Goal: Task Accomplishment & Management: Use online tool/utility

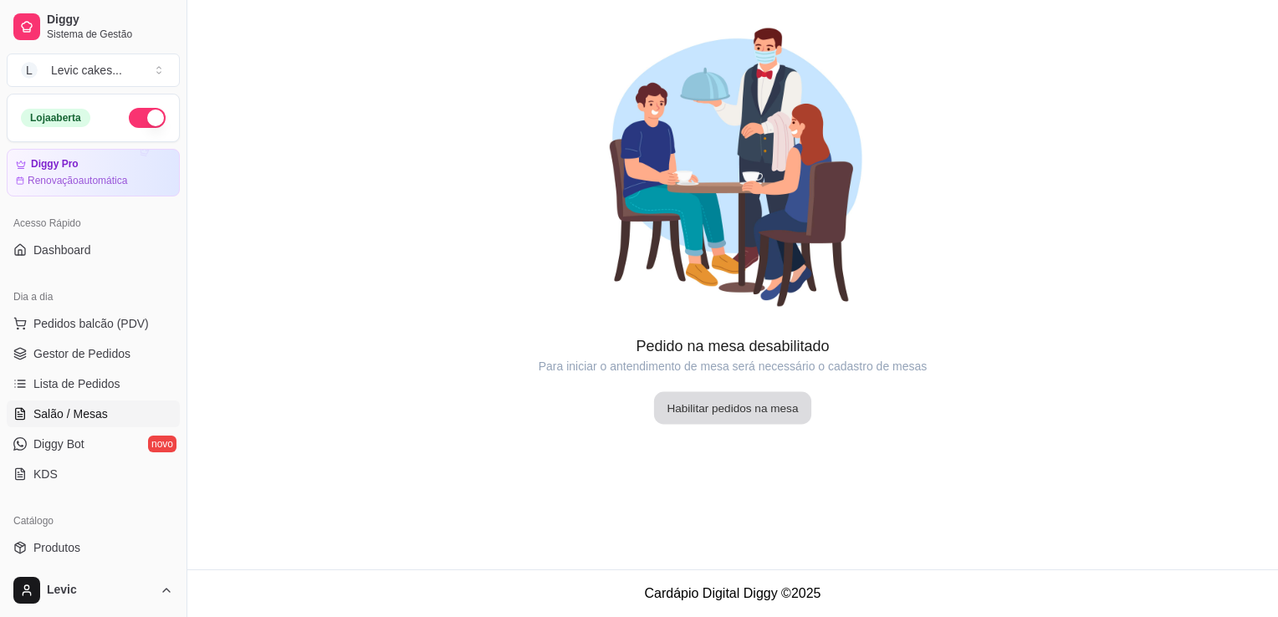
click at [733, 422] on button "Habilitar pedidos na mesa" at bounding box center [732, 408] width 157 height 33
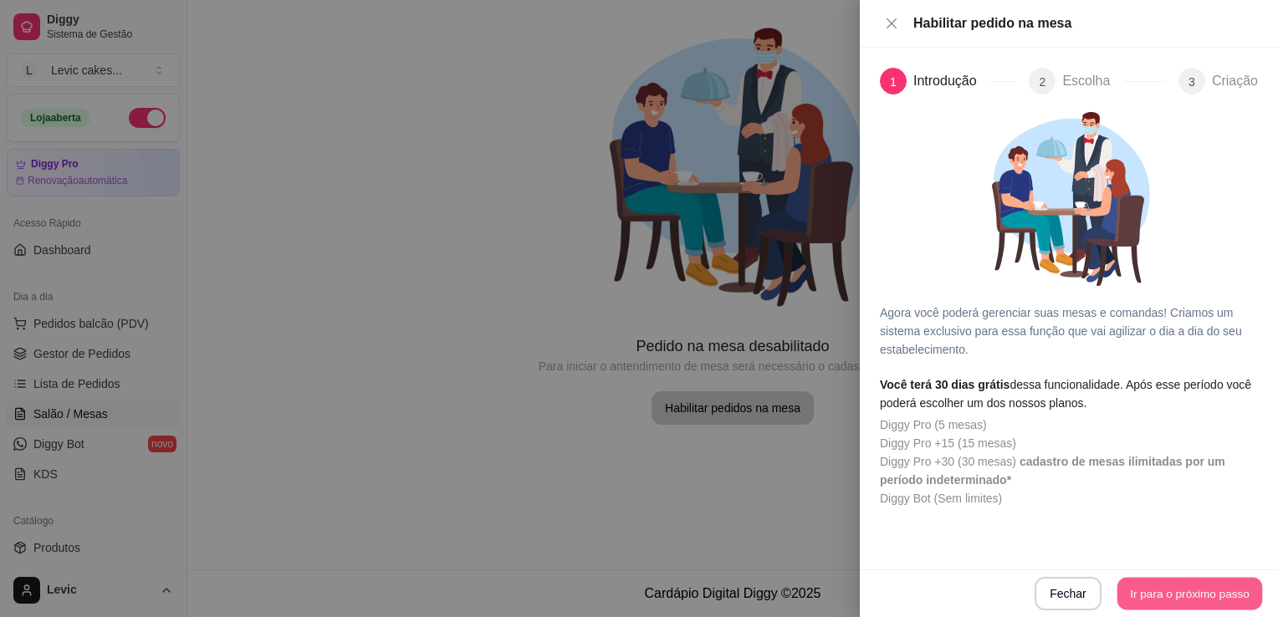
click at [1165, 593] on button "Ir para o próximo passo" at bounding box center [1190, 594] width 146 height 33
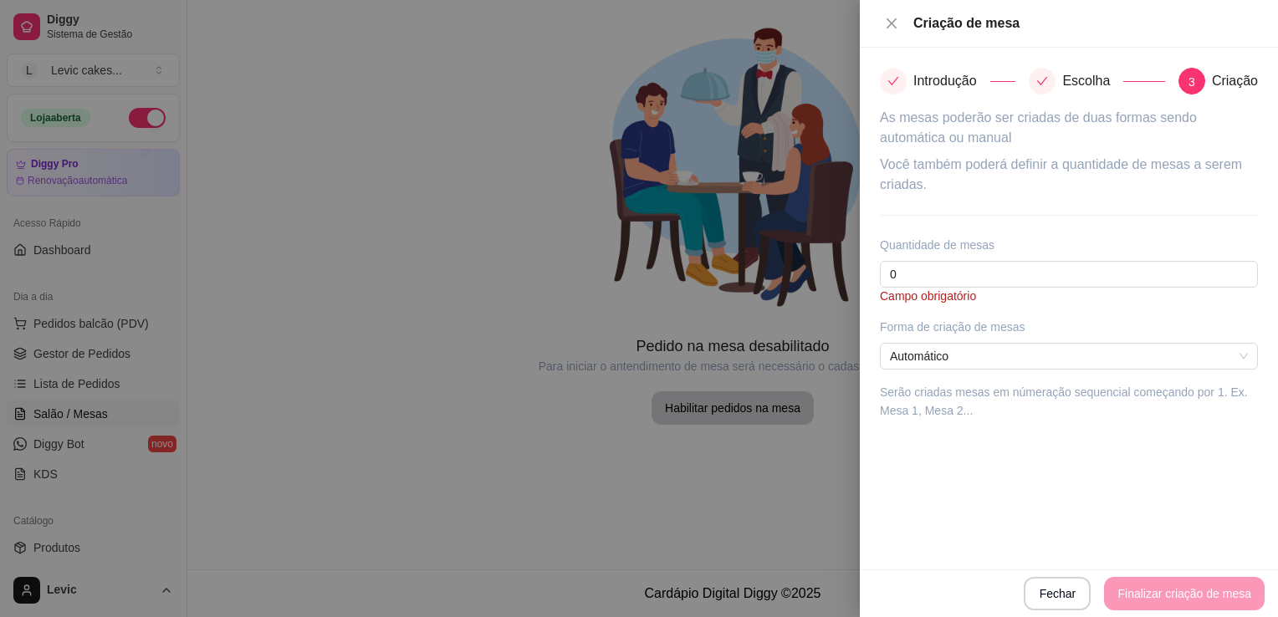
click at [1165, 593] on div "Fechar Finalizar criação de mesa" at bounding box center [1068, 593] width 391 height 33
click at [946, 273] on input "0" at bounding box center [1069, 274] width 378 height 27
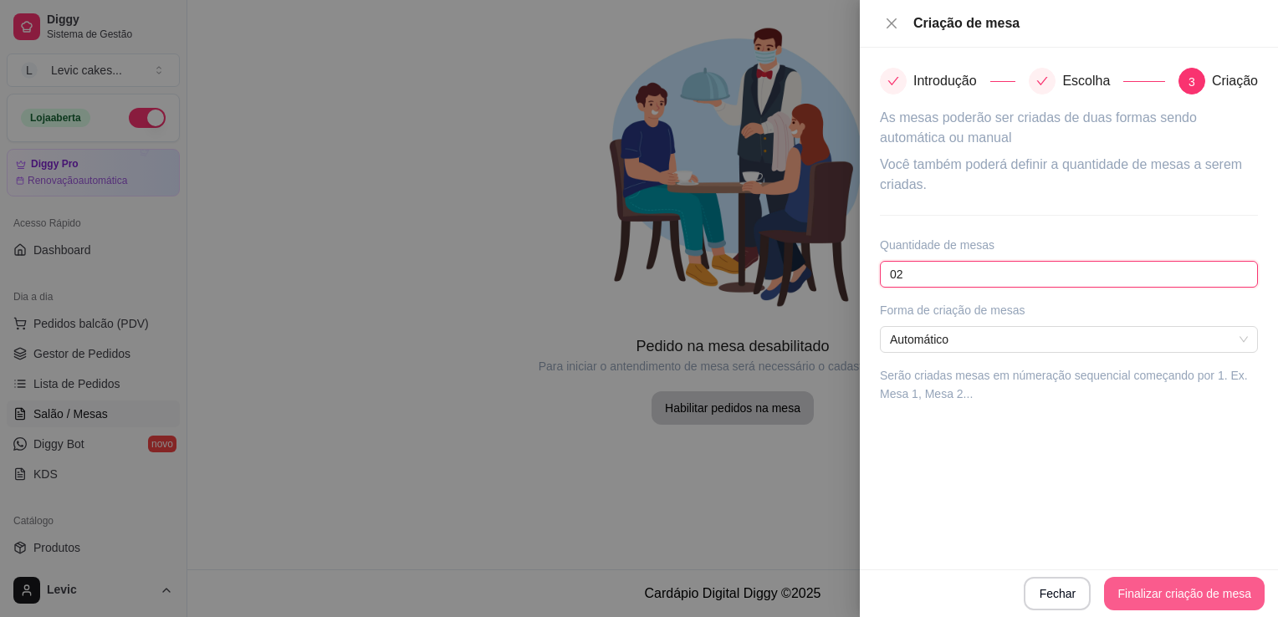
type input "02"
click at [1143, 592] on button "Finalizar criação de mesa" at bounding box center [1185, 594] width 156 height 33
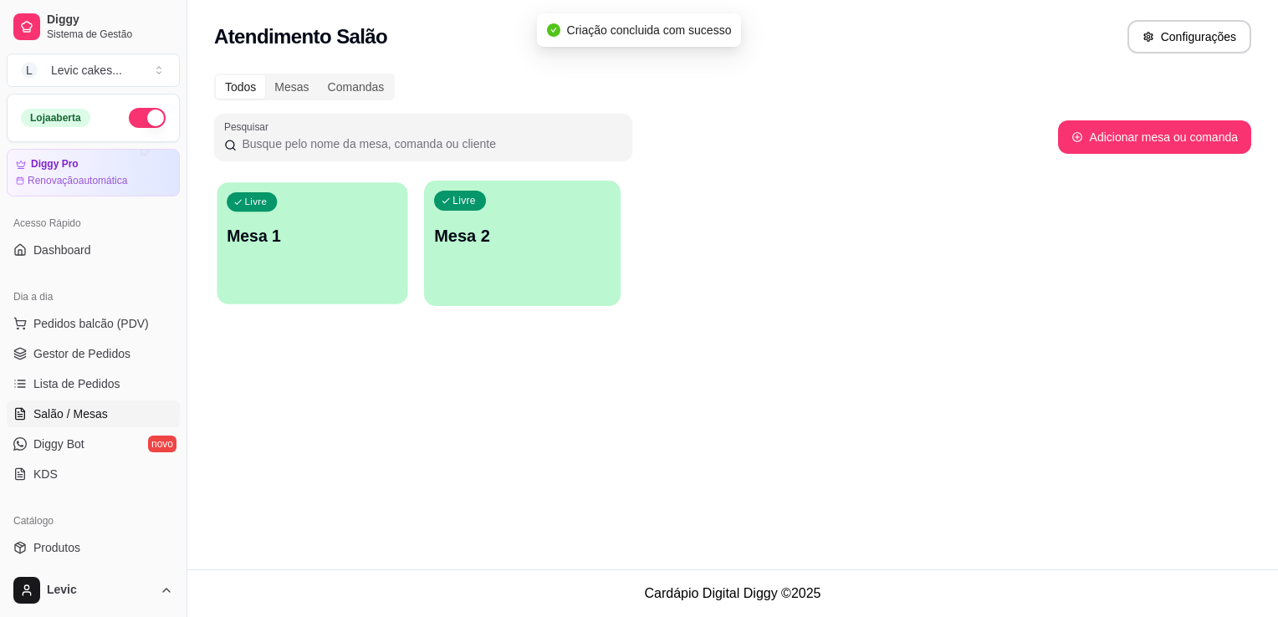
click at [298, 253] on div "Livre Mesa 1" at bounding box center [312, 233] width 191 height 102
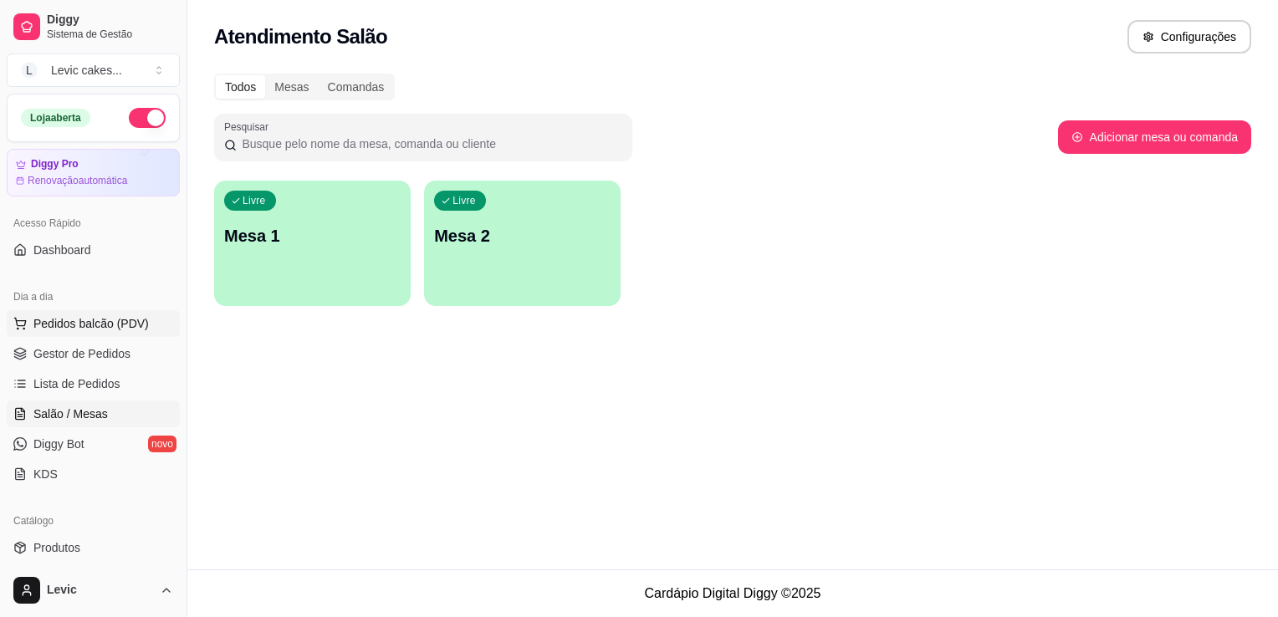
click at [123, 325] on span "Pedidos balcão (PDV)" at bounding box center [90, 323] width 115 height 17
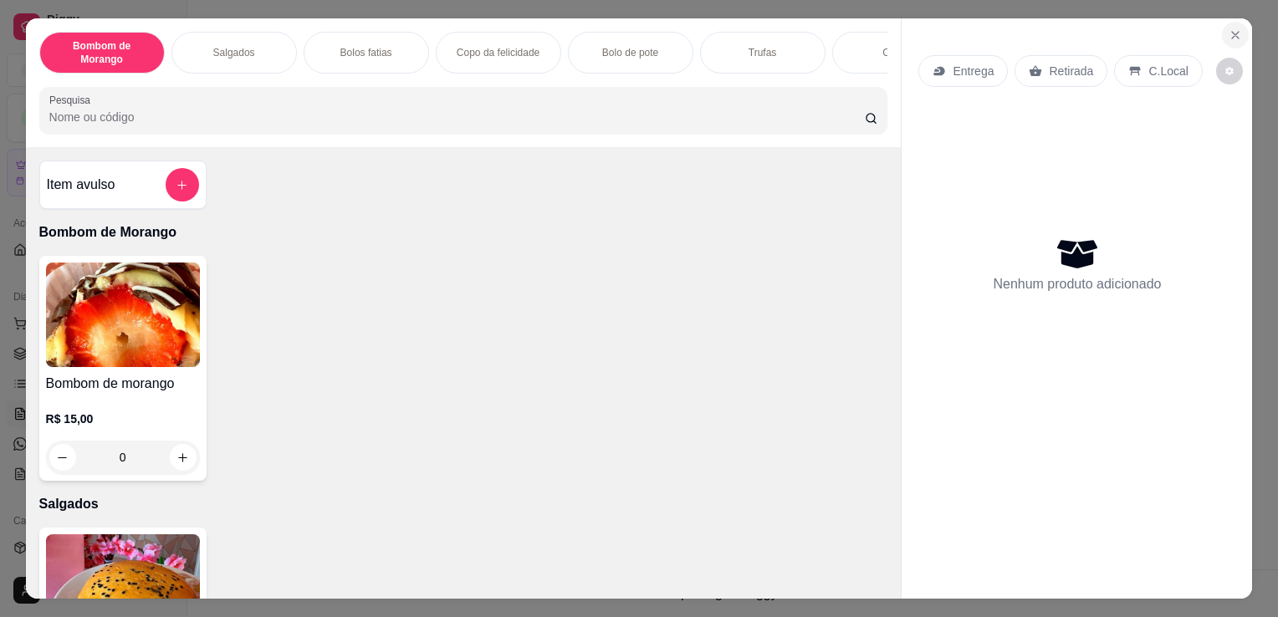
click at [1233, 36] on button "Close" at bounding box center [1235, 35] width 27 height 27
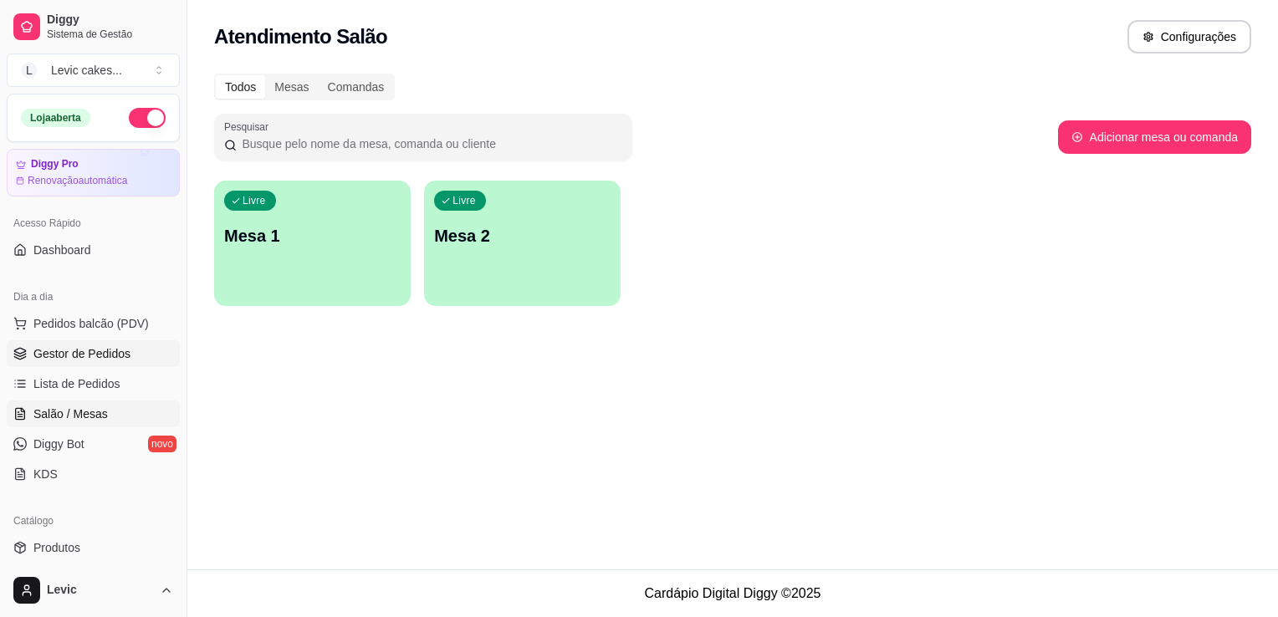
click at [73, 353] on span "Gestor de Pedidos" at bounding box center [81, 353] width 97 height 17
